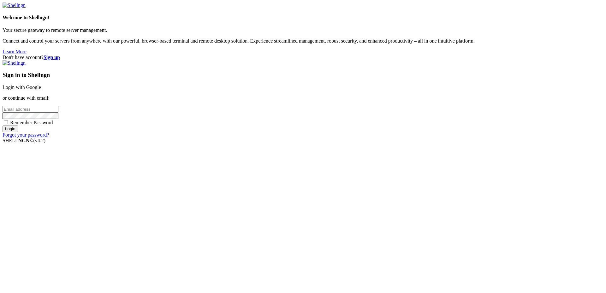
type input "[PERSON_NAME][EMAIL_ADDRESS][DOMAIN_NAME]"
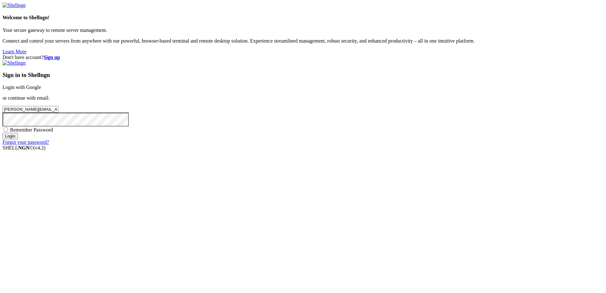
click at [18, 139] on input "Login" at bounding box center [10, 136] width 15 height 7
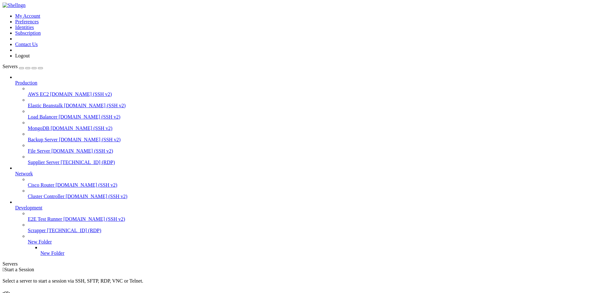
click at [44, 160] on link "Supplier Server [TECHNICAL_ID] (RDP)" at bounding box center [315, 163] width 575 height 6
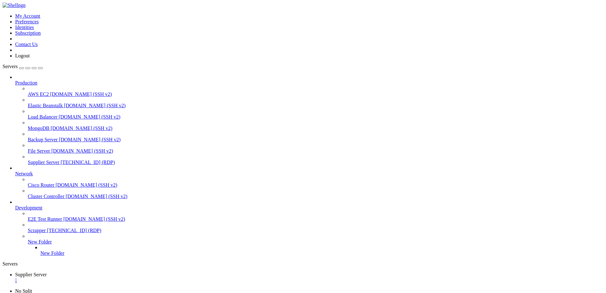
drag, startPoint x: 205, startPoint y: 495, endPoint x: 166, endPoint y: 495, distance: 39.4
click at [127, 278] on div "" at bounding box center [309, 281] width 588 height 6
